Goal: Task Accomplishment & Management: Manage account settings

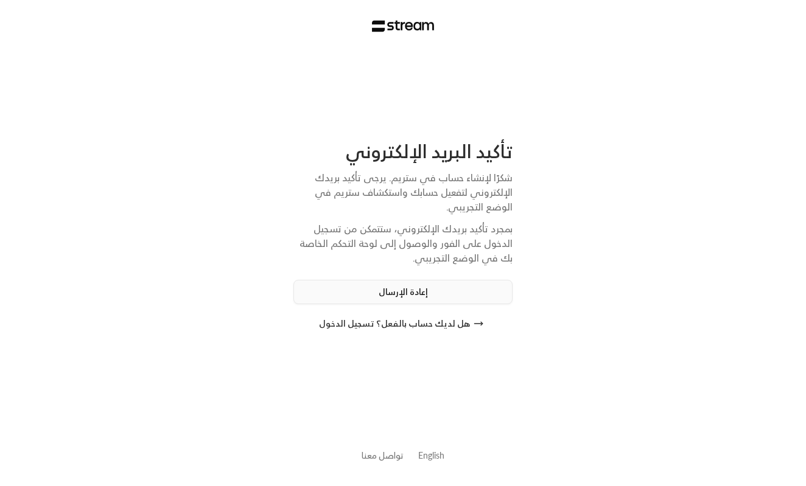
click at [469, 296] on button "إعادة الإرسال" at bounding box center [402, 292] width 219 height 24
click at [407, 292] on div "إعادة الإرسال خلال 0:59" at bounding box center [402, 292] width 219 height 24
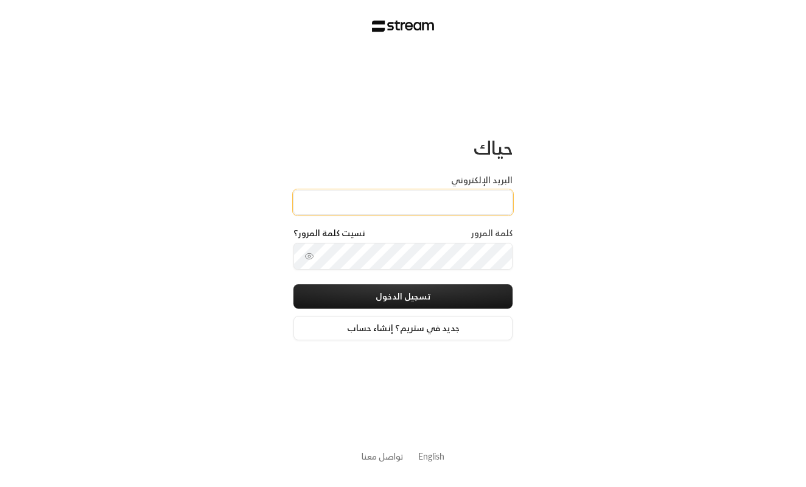
click at [308, 205] on input "البريد الإلكتروني" at bounding box center [402, 202] width 219 height 25
click at [440, 211] on input "البريد الإلكتروني" at bounding box center [402, 202] width 219 height 25
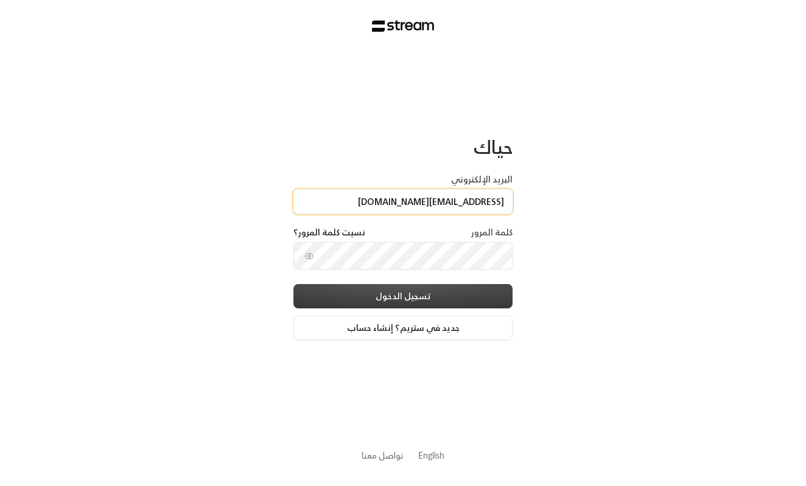
type input "[EMAIL_ADDRESS][DOMAIN_NAME]"
click at [440, 301] on button "تسجيل الدخول" at bounding box center [402, 296] width 219 height 24
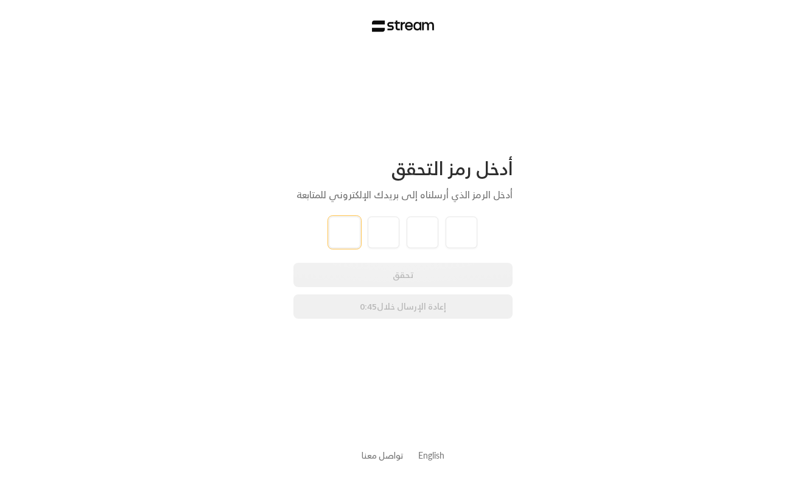
type input "0"
type input "3"
type input "1"
type input "3"
click at [364, 274] on div "تحقق إعادة الإرسال خلال 0:43" at bounding box center [402, 291] width 219 height 56
